Goal: Task Accomplishment & Management: Manage account settings

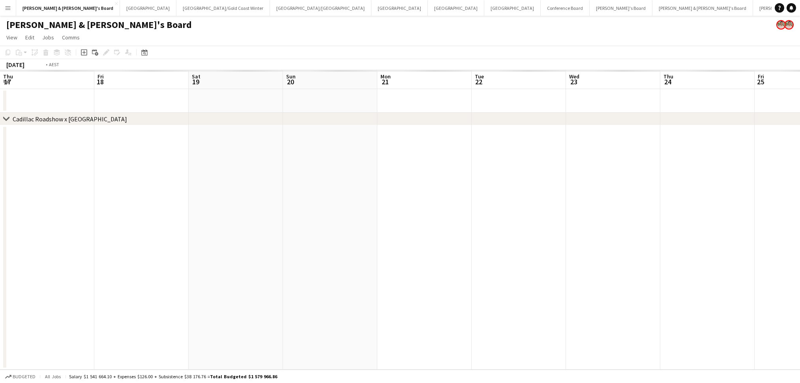
click at [758, 269] on app-calendar-viewport "Thu 17 Fri 18 Sat 19 Sun 20 Mon 21 Tue 22 Wed 23 Thu 24 Fri 25 Sat 26 Sun 27 Mo…" at bounding box center [400, 220] width 800 height 300
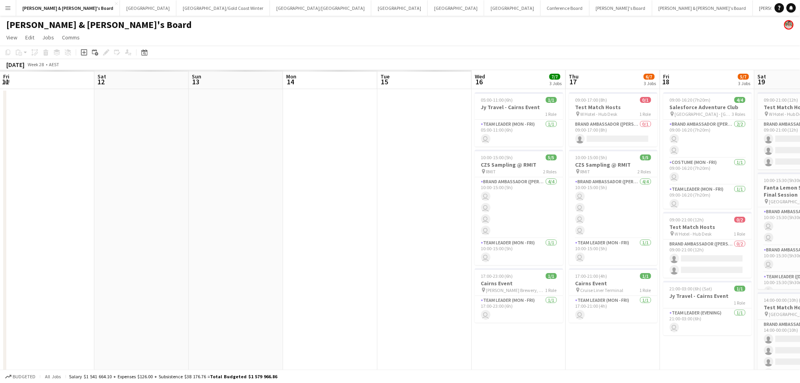
drag, startPoint x: 482, startPoint y: 290, endPoint x: 641, endPoint y: 293, distance: 159.0
click at [684, 286] on app-calendar-viewport "Fri 11 Sat 12 Sun 13 Mon 14 Tue 15 Wed 16 7/7 3 Jobs Thu 17 6/7 3 Jobs Fri 18 5…" at bounding box center [400, 273] width 800 height 406
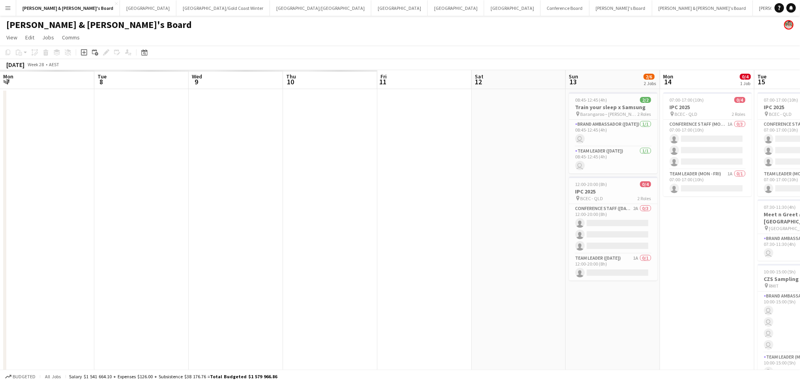
scroll to position [0, 218]
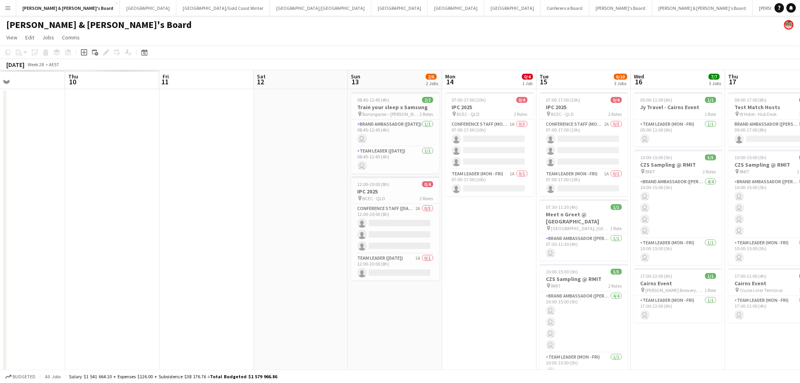
drag, startPoint x: 653, startPoint y: 297, endPoint x: 630, endPoint y: 300, distance: 23.9
click at [658, 296] on app-calendar-viewport "Mon 7 Tue 8 Wed 9 Thu 10 Fri 11 Sat 12 Sun 13 2/6 2 Jobs Mon 14 0/4 1 Job Tue 1…" at bounding box center [400, 273] width 800 height 406
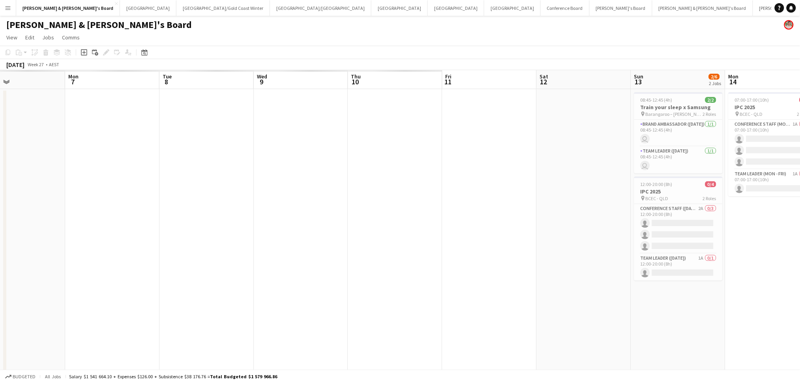
scroll to position [0, 0]
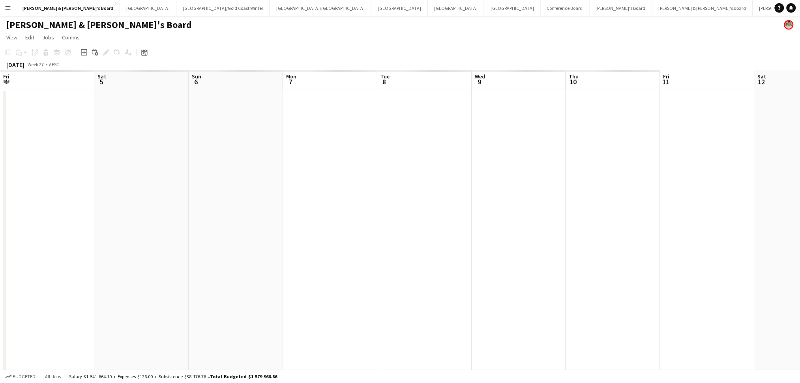
drag, startPoint x: 256, startPoint y: 328, endPoint x: 314, endPoint y: 318, distance: 59.0
click at [678, 318] on app-calendar-viewport "Fri 4 Sat 5 Sun 6 Mon 7 Tue 8 Wed 9 Thu 10 Fri 11 Sat 12 Sun 13 2/6 2 Jobs Mon …" at bounding box center [400, 273] width 800 height 406
drag, startPoint x: 275, startPoint y: 318, endPoint x: 335, endPoint y: 311, distance: 60.7
click at [585, 302] on app-calendar-viewport "Sun 29 Mon 30 Tue 1 Wed 2 Thu 3 Fri 4 Sat 5 24/24 4 Jobs Sun 6 6/6 1 Job Mon 7 …" at bounding box center [400, 273] width 800 height 406
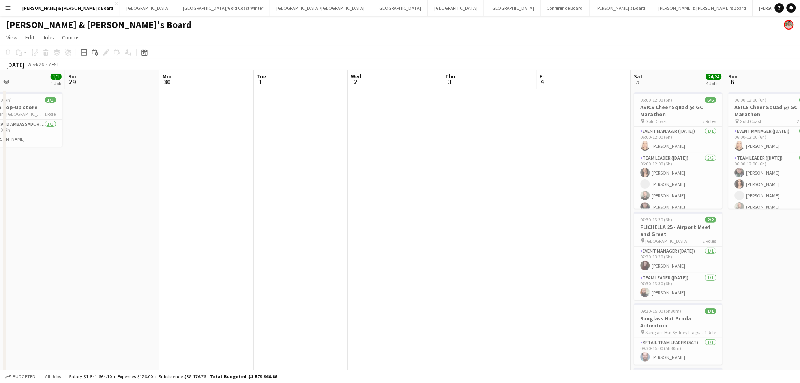
scroll to position [0, 166]
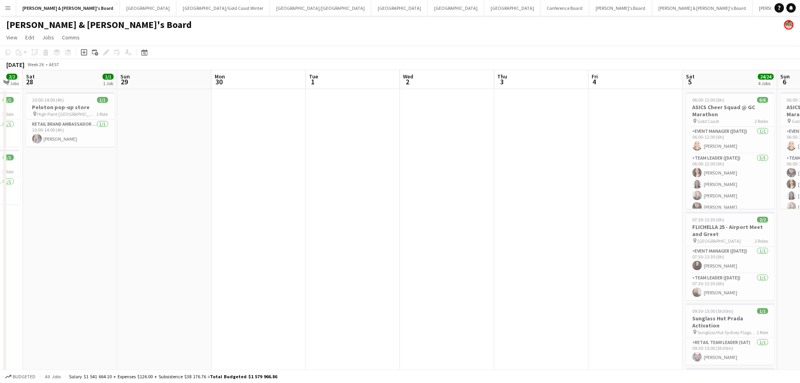
drag, startPoint x: 332, startPoint y: 312, endPoint x: 543, endPoint y: 310, distance: 211.4
click at [543, 310] on app-calendar-viewport "Thu 26 3/3 3 Jobs Fri 27 2/2 2 Jobs Sat 28 1/1 1 Job Sun 29 Mon 30 Tue 1 Wed 2 …" at bounding box center [400, 304] width 800 height 468
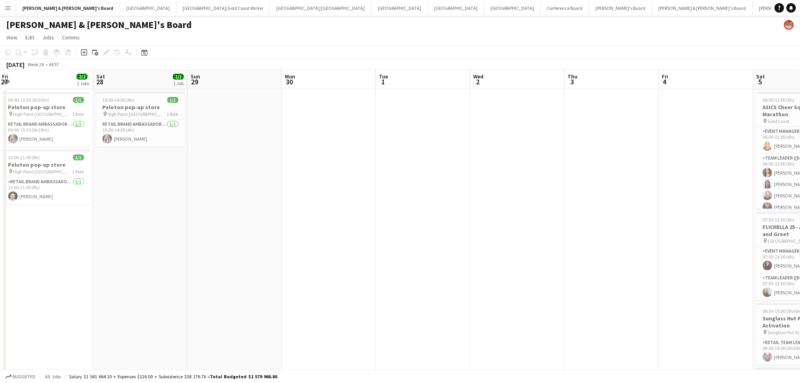
drag, startPoint x: 265, startPoint y: 256, endPoint x: 336, endPoint y: 262, distance: 70.5
click at [336, 262] on app-calendar-viewport "Wed 25 Thu 26 3/3 3 Jobs Fri 27 2/2 2 Jobs Sat 28 1/1 1 Job Sun 29 Mon 30 Tue 1…" at bounding box center [400, 304] width 800 height 468
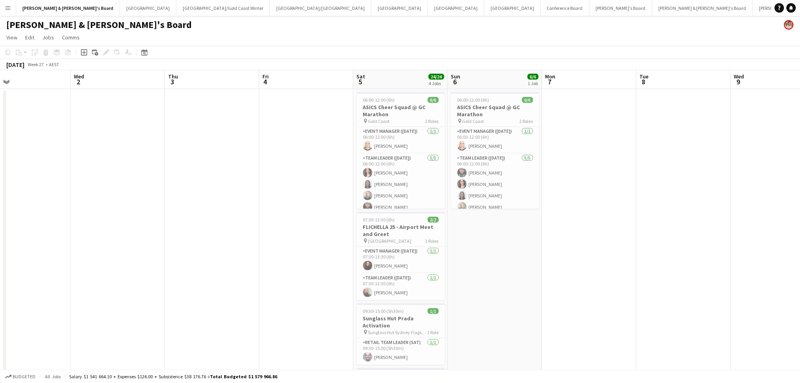
drag, startPoint x: 559, startPoint y: 278, endPoint x: 277, endPoint y: 260, distance: 283.3
click at [8, 228] on app-calendar-viewport "Sun 29 Mon 30 Tue 1 Wed 2 Thu 3 Fri 4 Sat 5 24/24 4 Jobs Sun 6 6/6 1 Job Mon 7 …" at bounding box center [400, 304] width 800 height 468
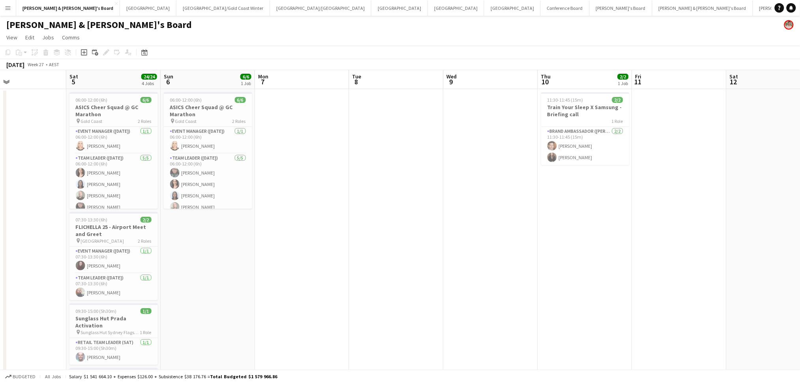
drag, startPoint x: 331, startPoint y: 277, endPoint x: -116, endPoint y: 209, distance: 452.9
click at [0, 209] on html "Menu Boards Boards Boards All jobs Status Workforce Workforce My Workforce Recr…" at bounding box center [400, 281] width 800 height 562
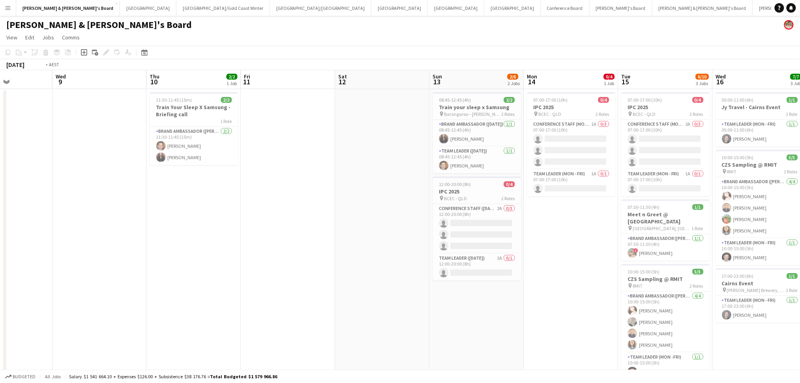
drag, startPoint x: 415, startPoint y: 291, endPoint x: 368, endPoint y: 298, distance: 47.4
click at [22, 260] on app-calendar-viewport "Fri 4 Sat 5 24/24 4 Jobs Sun 6 6/6 1 Job Mon 7 Tue 8 Wed 9 Thu 10 2/2 1 Job Fri…" at bounding box center [400, 304] width 800 height 468
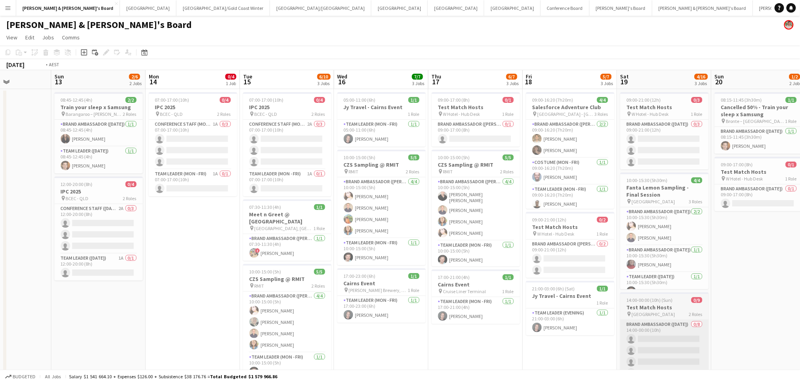
drag, startPoint x: 538, startPoint y: 306, endPoint x: 534, endPoint y: 328, distance: 22.1
click at [13, 280] on app-calendar-viewport "Thu 10 2/2 1 Job Fri 11 Sat 12 Sun 13 2/6 2 Jobs Mon 14 0/4 1 Job Tue 15 6/10 3…" at bounding box center [400, 304] width 800 height 468
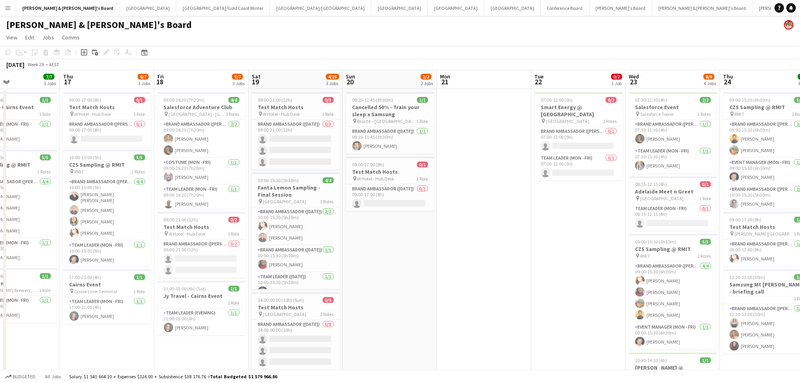
drag, startPoint x: 443, startPoint y: 337, endPoint x: 110, endPoint y: 313, distance: 333.8
click at [110, 313] on app-calendar-viewport "Mon 14 0/4 1 Job Tue 15 6/10 3 Jobs Wed 16 7/7 3 Jobs Thu 17 6/7 3 Jobs Fri 18 …" at bounding box center [400, 304] width 800 height 468
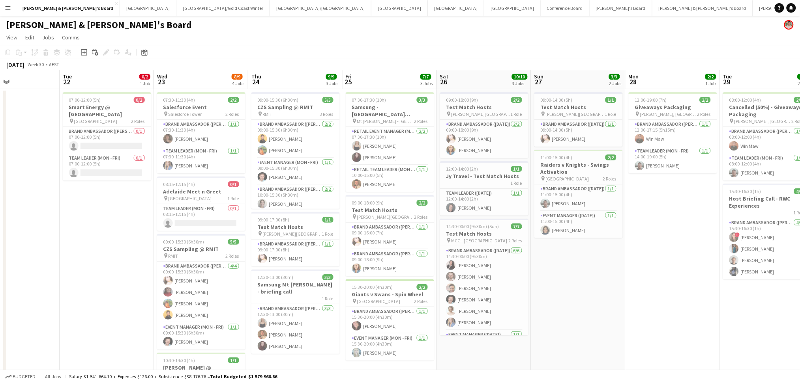
scroll to position [0, 331]
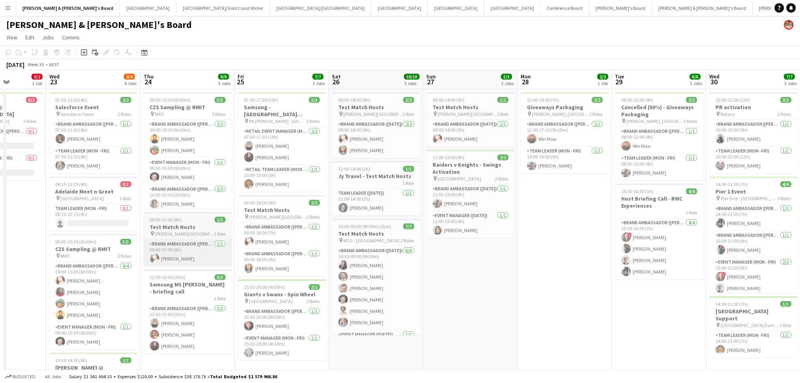
drag, startPoint x: 568, startPoint y: 314, endPoint x: 37, endPoint y: 256, distance: 534.1
click at [0, 261] on html "Menu Boards Boards Boards All jobs Status Workforce Workforce My Workforce Recr…" at bounding box center [400, 281] width 800 height 562
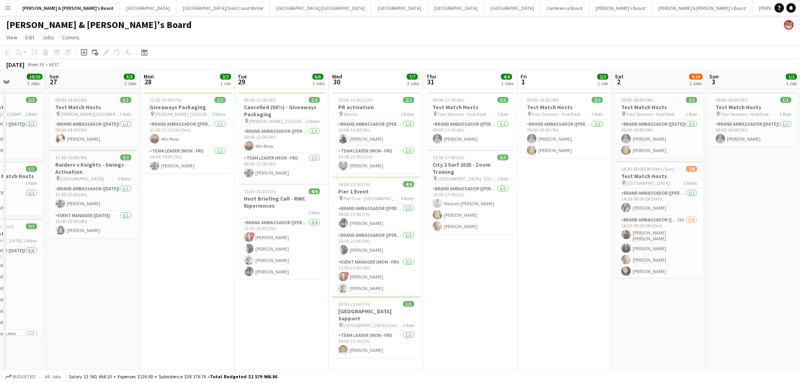
scroll to position [0, 309]
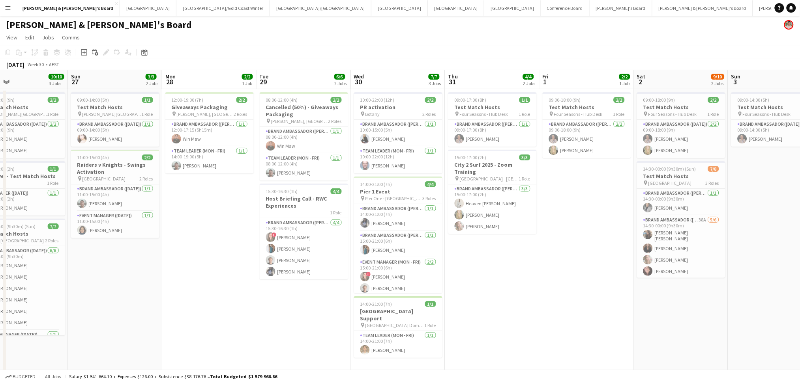
drag, startPoint x: 437, startPoint y: 332, endPoint x: 271, endPoint y: 325, distance: 166.2
click at [271, 325] on app-calendar-viewport "Wed 23 8/9 4 Jobs Thu 24 9/9 3 Jobs Fri 25 7/7 3 Jobs Sat 26 10/10 3 Jobs Sun 2…" at bounding box center [400, 304] width 800 height 468
click at [381, 343] on app-card-role "Team Leader (Mon - Fri) [DATE] 14:00-21:00 (7h) [PERSON_NAME]" at bounding box center [398, 344] width 88 height 27
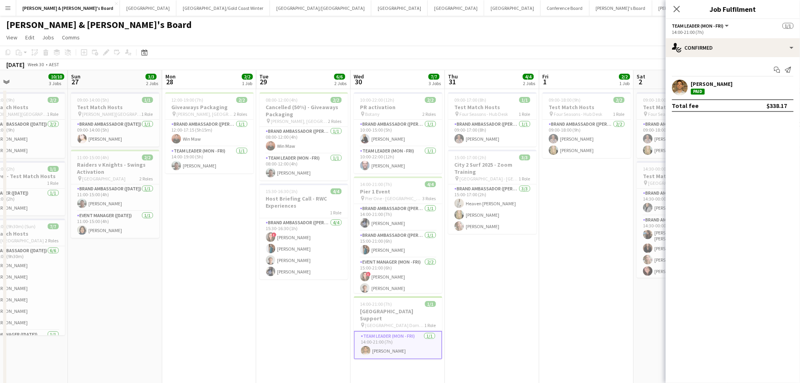
click at [699, 85] on div "[PERSON_NAME]" at bounding box center [712, 83] width 42 height 7
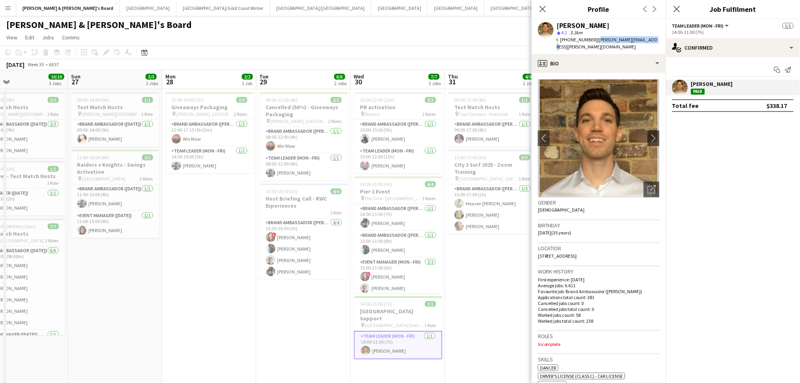
drag, startPoint x: 591, startPoint y: 38, endPoint x: 642, endPoint y: 38, distance: 50.9
click at [642, 38] on div "[PERSON_NAME] star 4.2 5.3km t. [PHONE_NUMBER] | [PERSON_NAME][EMAIL_ADDRESS][P…" at bounding box center [598, 36] width 134 height 35
copy span "[PERSON_NAME][EMAIL_ADDRESS][PERSON_NAME][DOMAIN_NAME]"
click at [376, 323] on span "[GEOGRAPHIC_DATA] Domestic Terminal" at bounding box center [394, 326] width 59 height 6
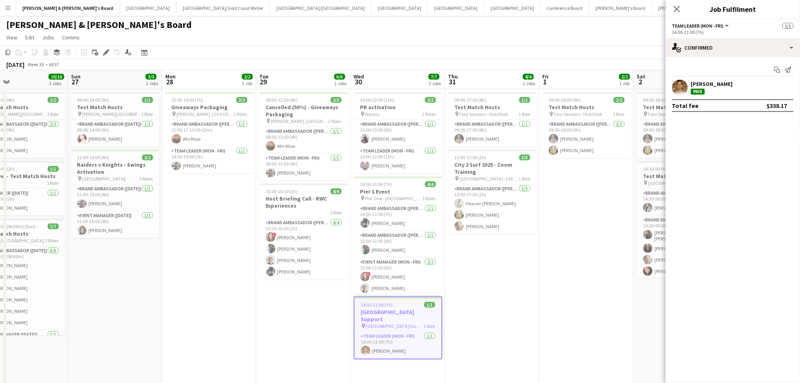
click at [484, 322] on app-date-cell "09:00-17:00 (8h) 1/1 Test Match Hosts pin Four Seasons - Hub Desk 1 Role Brand …" at bounding box center [492, 295] width 94 height 413
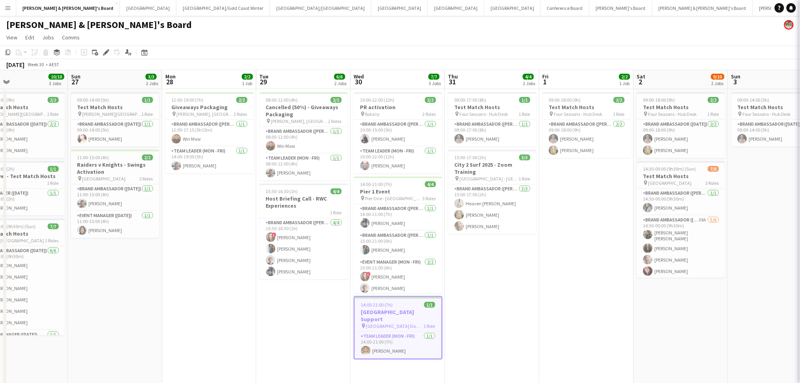
scroll to position [0, 308]
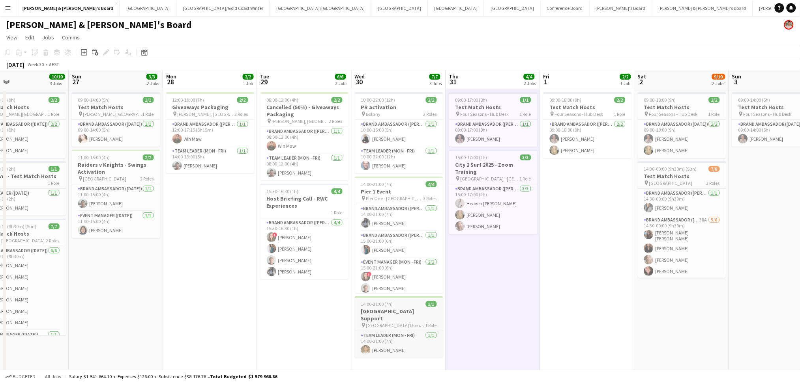
click at [399, 308] on app-job-card "14:00-21:00 (7h) 1/1 [GEOGRAPHIC_DATA] Support pin [GEOGRAPHIC_DATA] Domestic T…" at bounding box center [399, 328] width 88 height 62
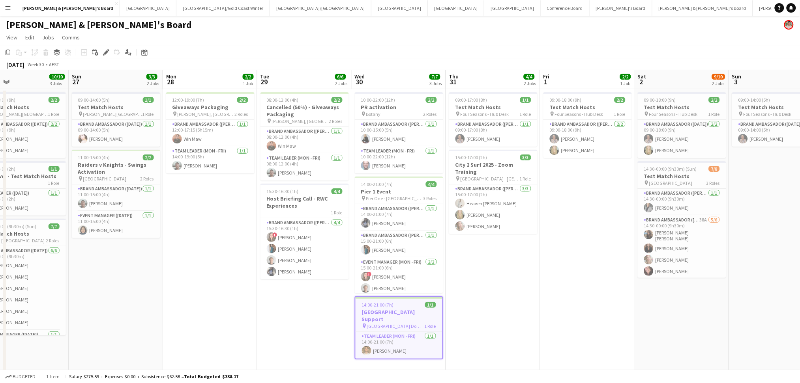
click at [386, 309] on h3 "[GEOGRAPHIC_DATA] Support" at bounding box center [398, 316] width 87 height 14
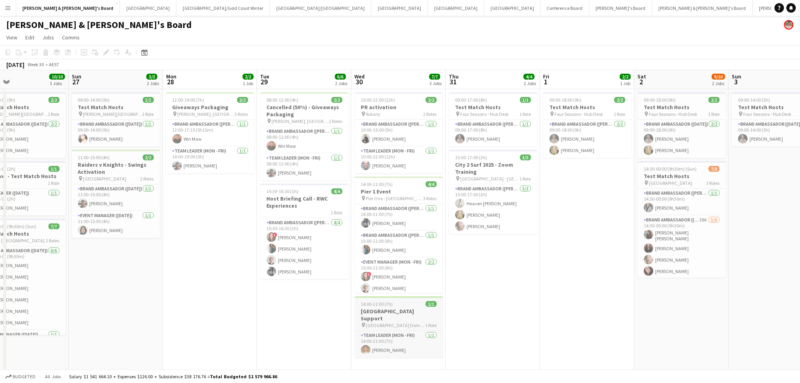
click at [386, 309] on h3 "[GEOGRAPHIC_DATA] Support" at bounding box center [399, 315] width 88 height 14
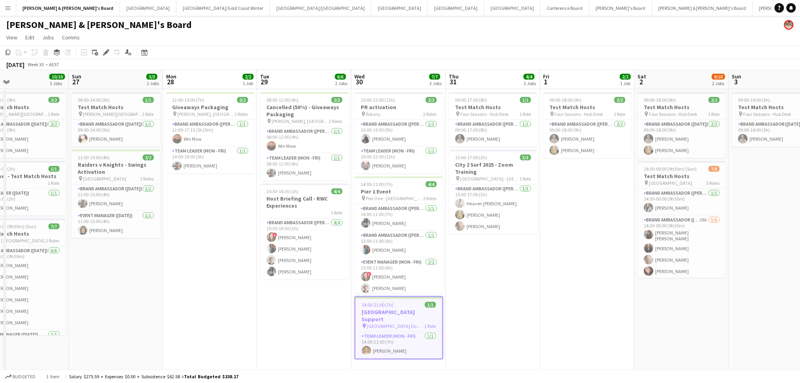
click at [386, 309] on h3 "[GEOGRAPHIC_DATA] Support" at bounding box center [398, 316] width 87 height 14
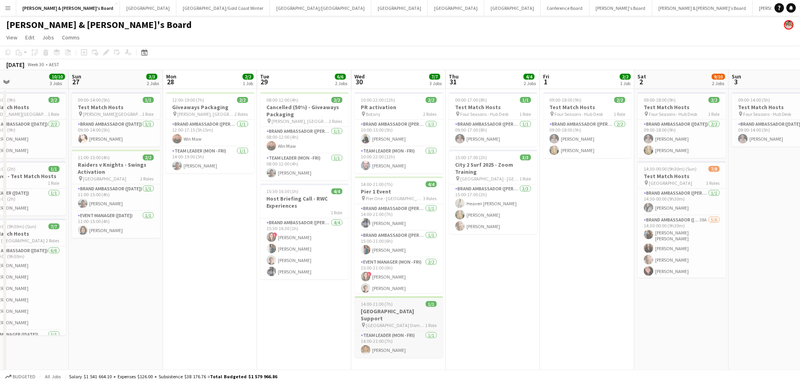
click at [386, 309] on h3 "[GEOGRAPHIC_DATA] Support" at bounding box center [399, 315] width 88 height 14
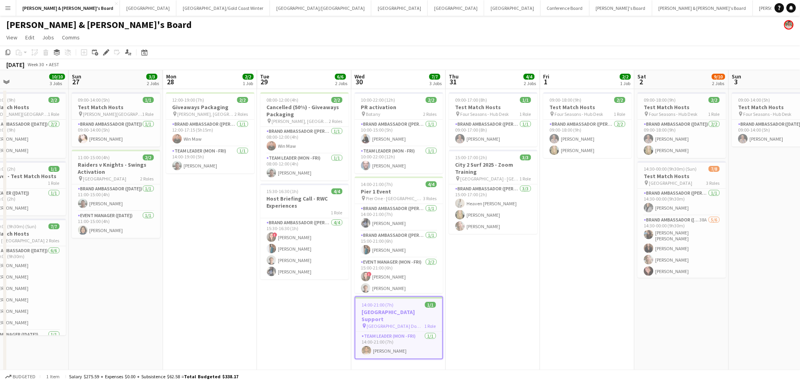
click at [386, 309] on h3 "[GEOGRAPHIC_DATA] Support" at bounding box center [398, 316] width 87 height 14
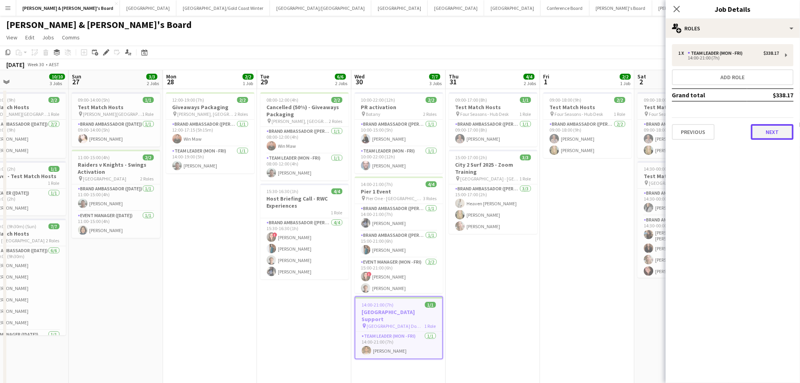
click at [786, 132] on button "Next" at bounding box center [772, 132] width 43 height 16
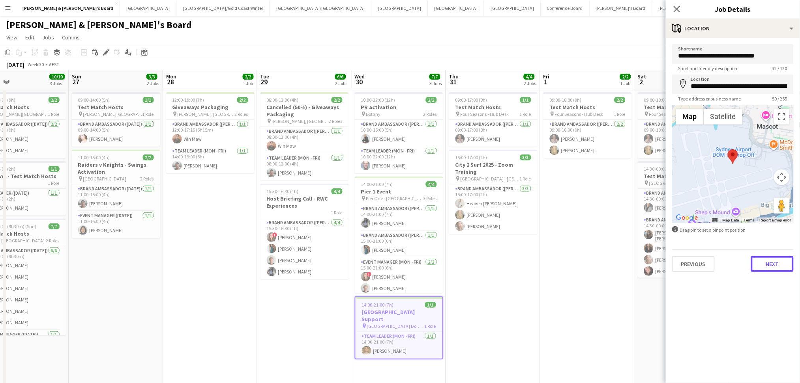
drag, startPoint x: 771, startPoint y: 259, endPoint x: 752, endPoint y: 211, distance: 52.1
click at [772, 260] on button "Next" at bounding box center [772, 264] width 43 height 16
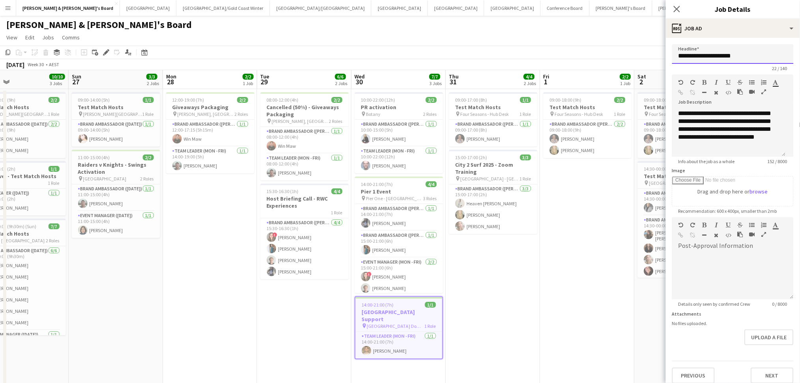
click at [724, 54] on input "**********" at bounding box center [732, 54] width 121 height 20
